Goal: Find specific page/section: Find specific page/section

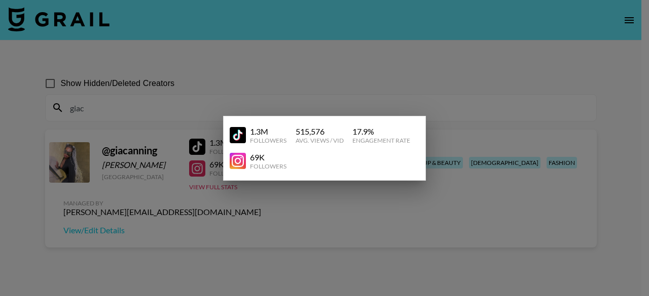
click at [404, 135] on div "17.9 %" at bounding box center [381, 132] width 58 height 10
click at [289, 53] on div at bounding box center [324, 148] width 649 height 296
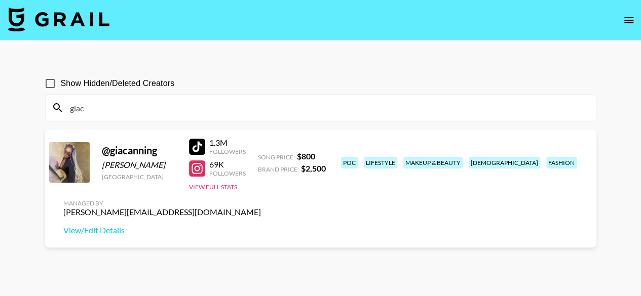
click at [630, 14] on icon "open drawer" at bounding box center [629, 20] width 12 height 12
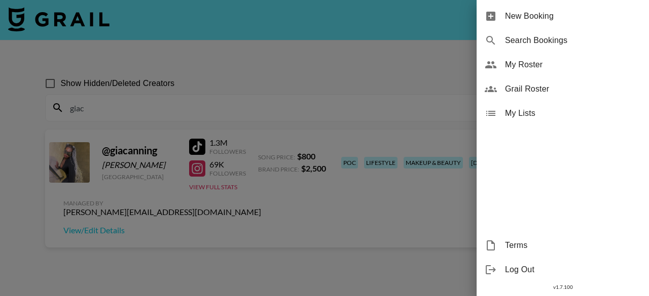
click at [534, 85] on span "Grail Roster" at bounding box center [573, 89] width 136 height 12
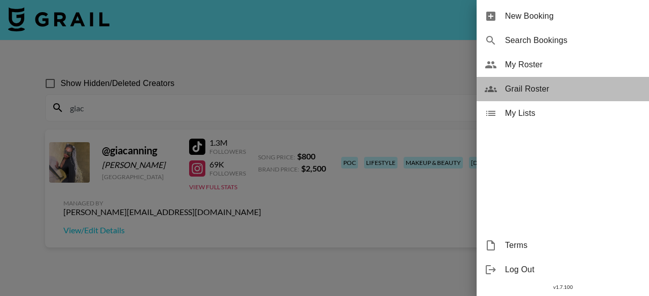
click at [534, 85] on span "Grail Roster" at bounding box center [573, 89] width 136 height 12
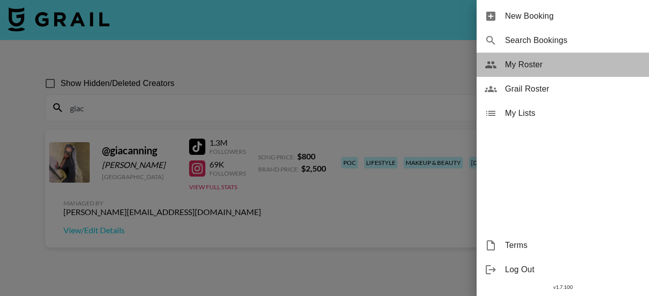
click at [526, 62] on span "My Roster" at bounding box center [573, 65] width 136 height 12
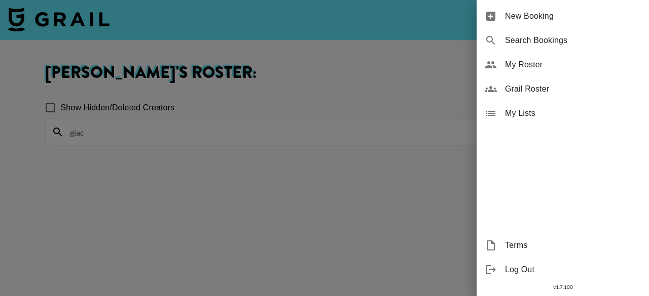
click at [284, 100] on div at bounding box center [324, 148] width 649 height 296
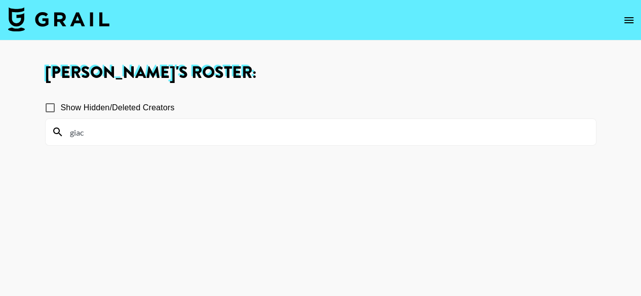
click at [188, 136] on input "giac" at bounding box center [327, 132] width 526 height 16
type input "g"
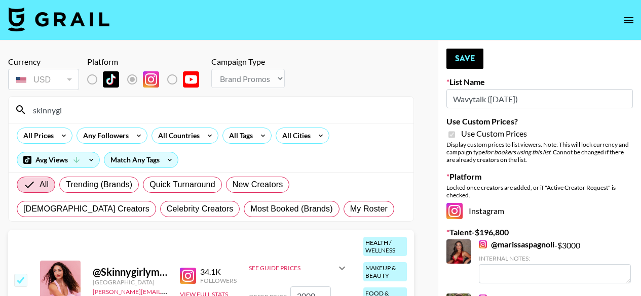
select select "Brand"
click at [126, 115] on input "skinnygi" at bounding box center [217, 110] width 381 height 16
type input "s"
